Goal: Information Seeking & Learning: Understand process/instructions

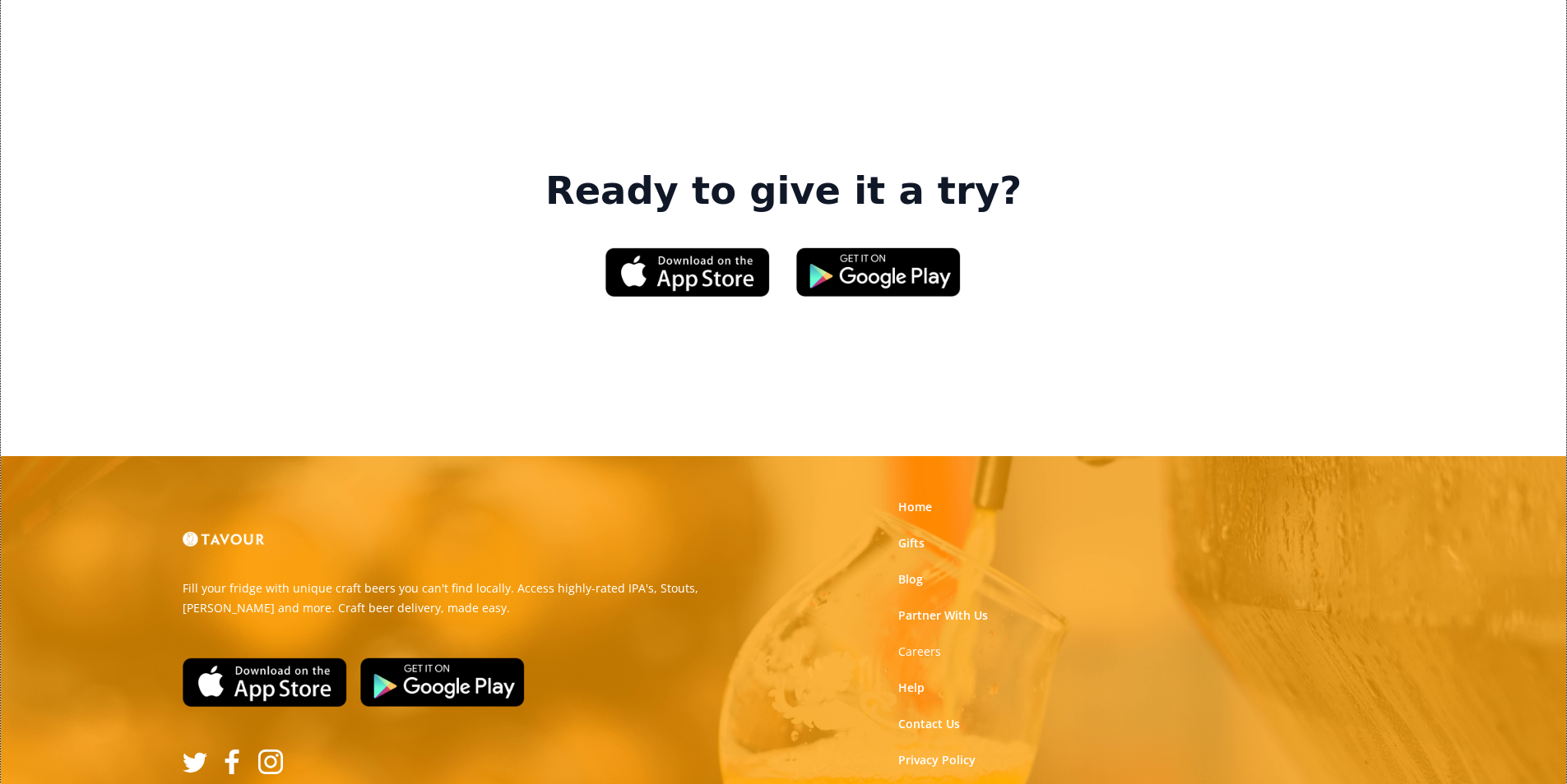
scroll to position [2488, 0]
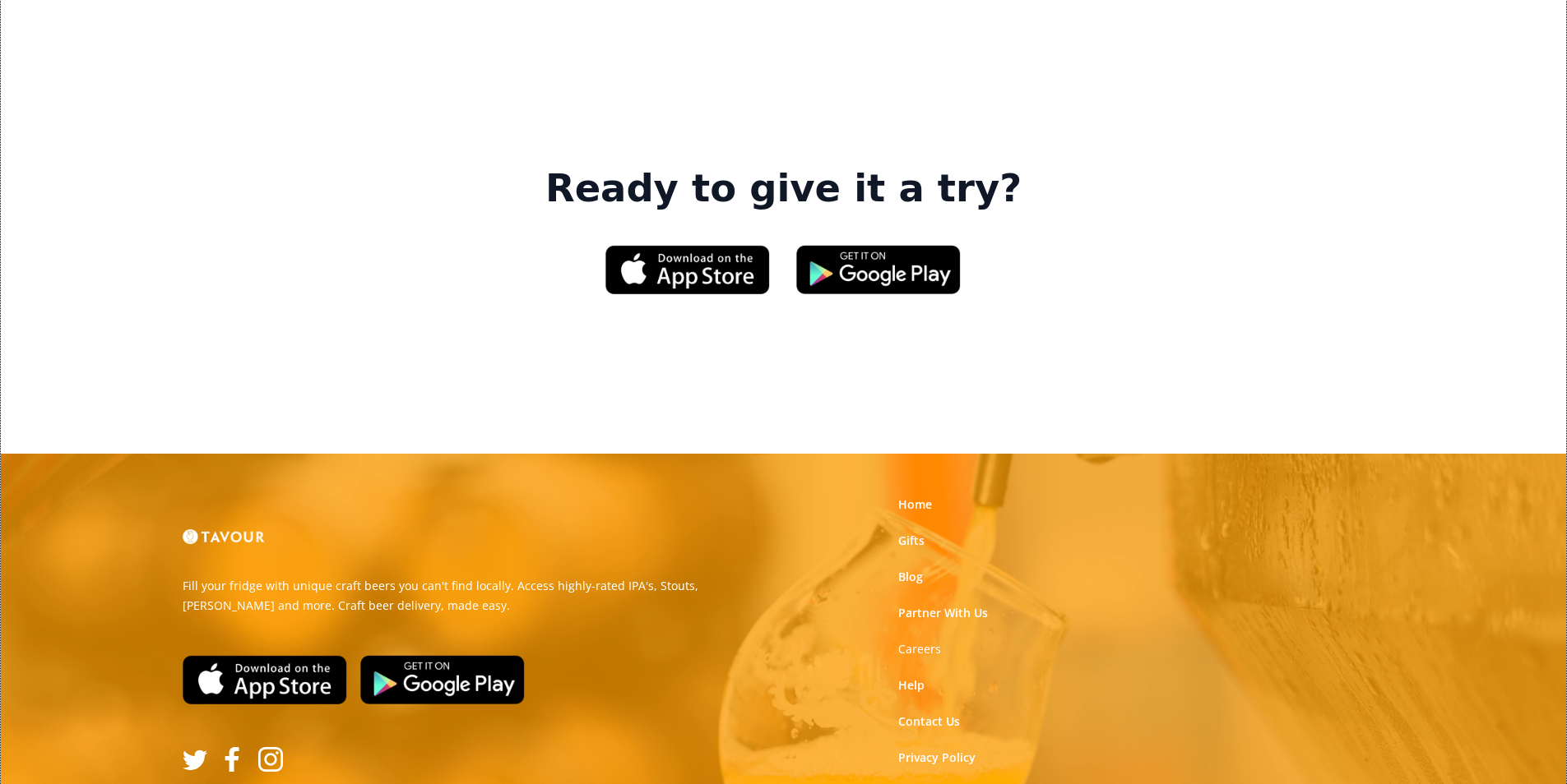
click at [947, 783] on link "Terms of Use" at bounding box center [935, 793] width 73 height 16
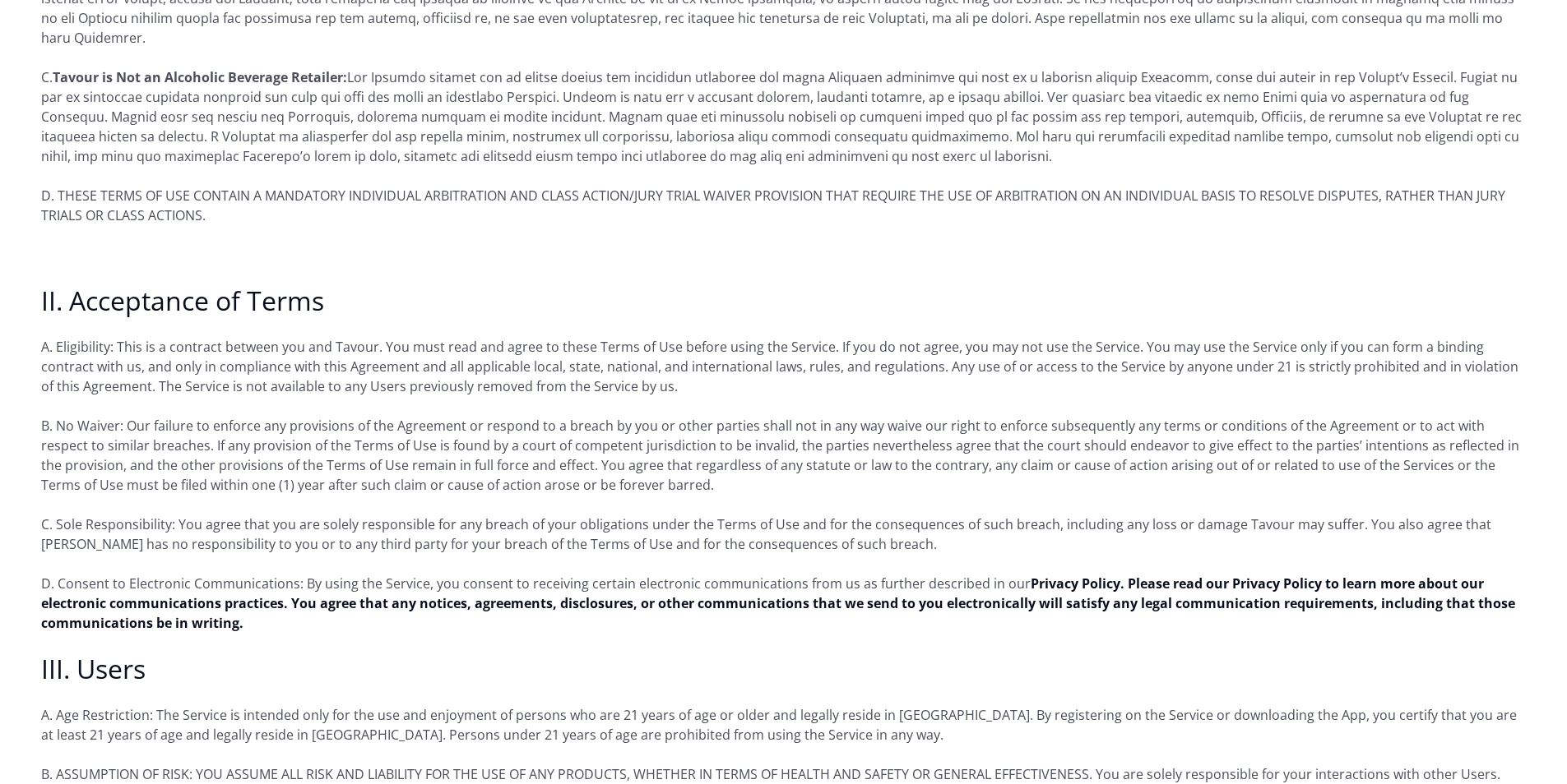
scroll to position [658, 0]
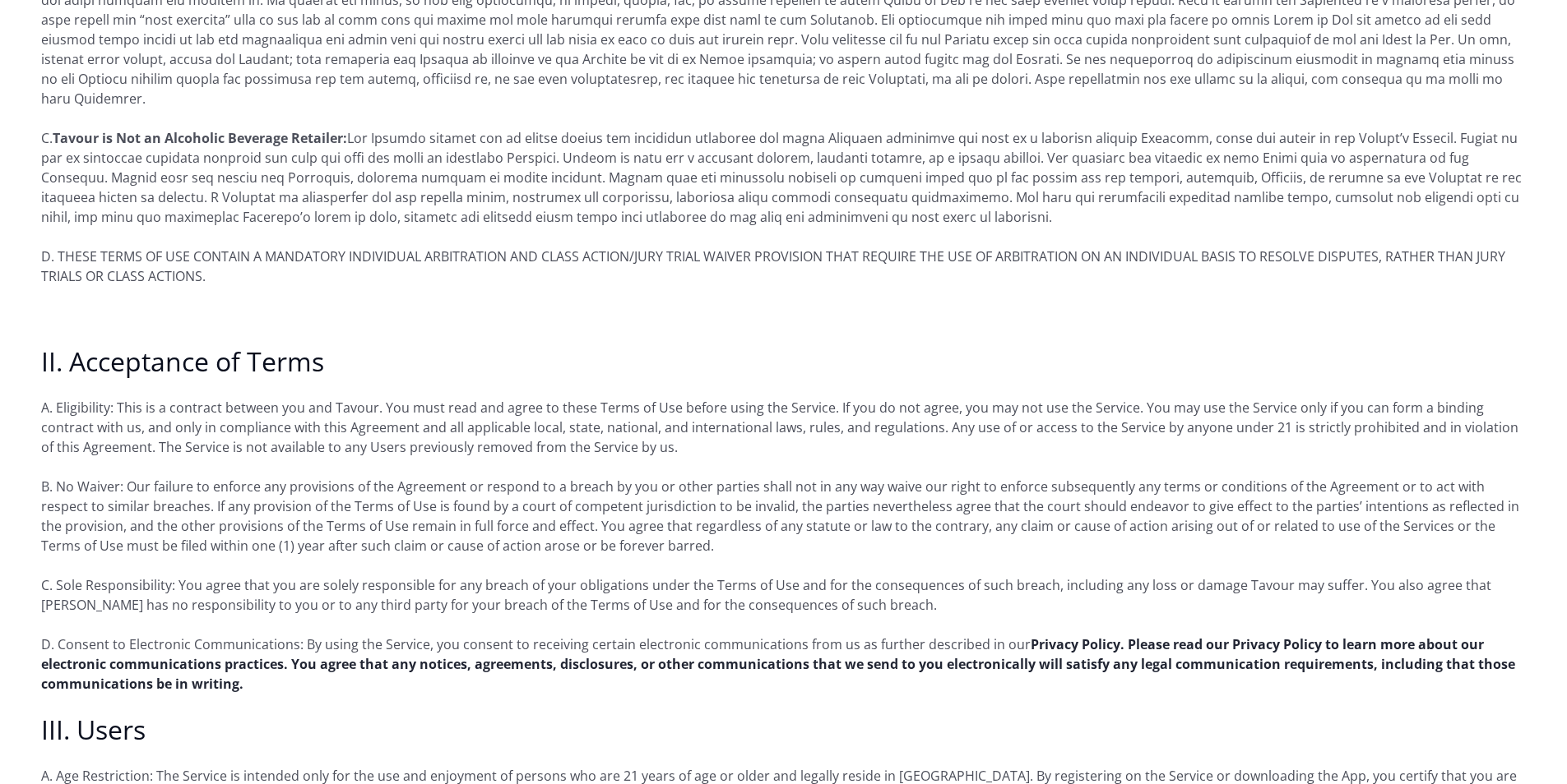
click at [1194, 636] on strong "Privacy Policy. Please read our Privacy Policy to learn more about our electron…" at bounding box center [778, 664] width 1474 height 58
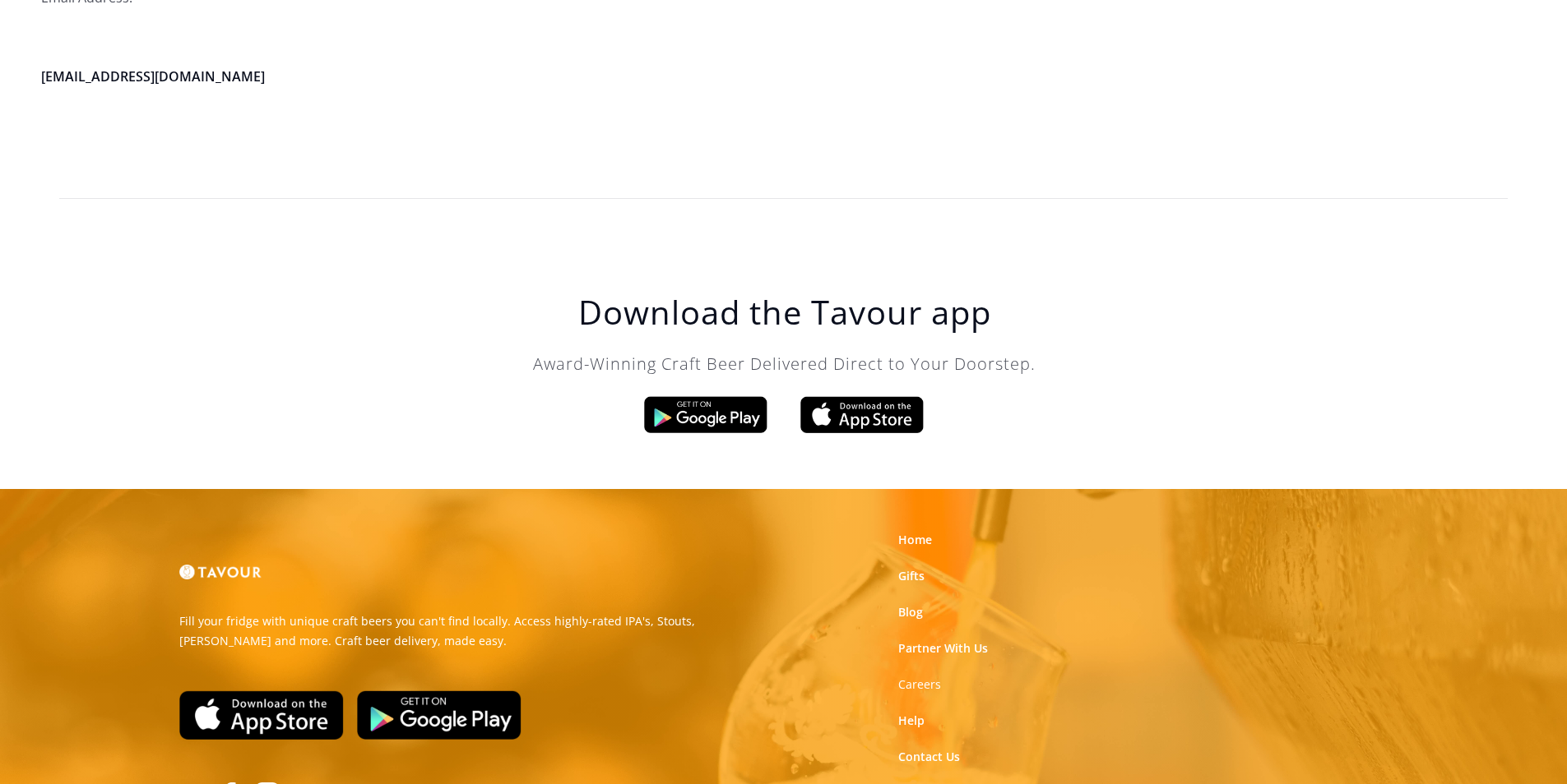
scroll to position [4682, 0]
